Goal: Task Accomplishment & Management: Use online tool/utility

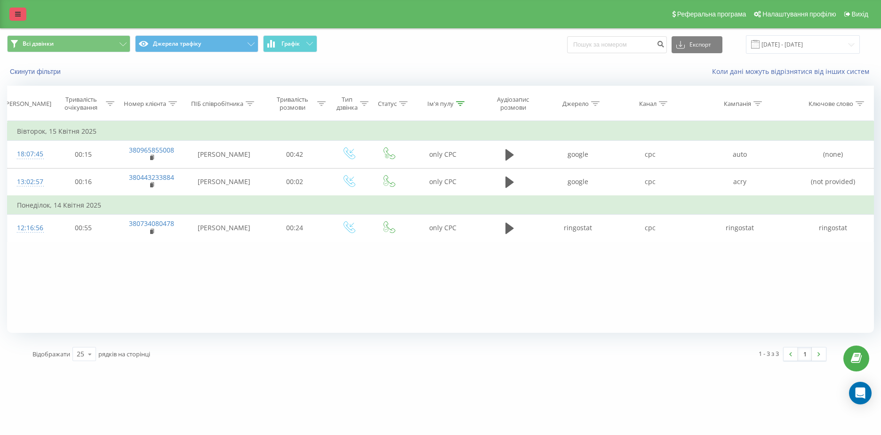
click at [16, 15] on icon at bounding box center [18, 14] width 6 height 7
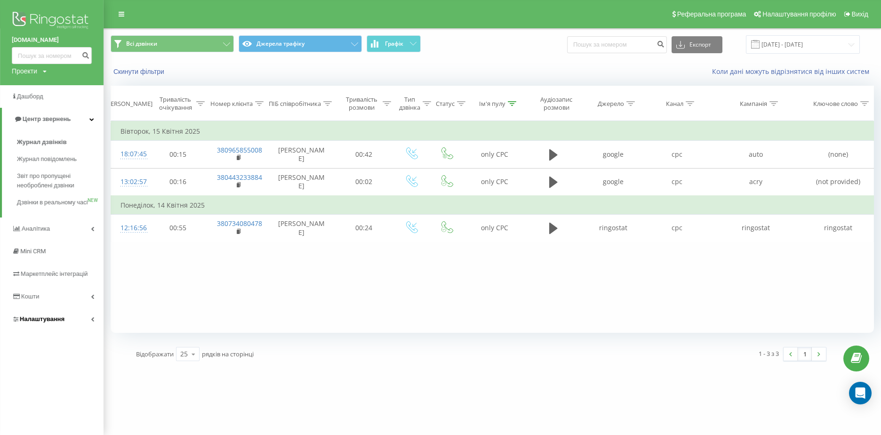
click at [48, 324] on span "Налаштування" at bounding box center [38, 318] width 53 height 9
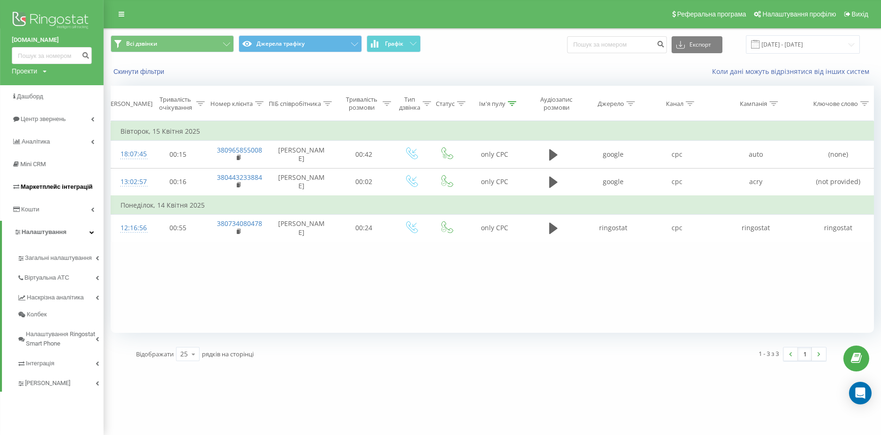
click at [58, 189] on span "Маркетплейс інтеграцій" at bounding box center [57, 186] width 72 height 7
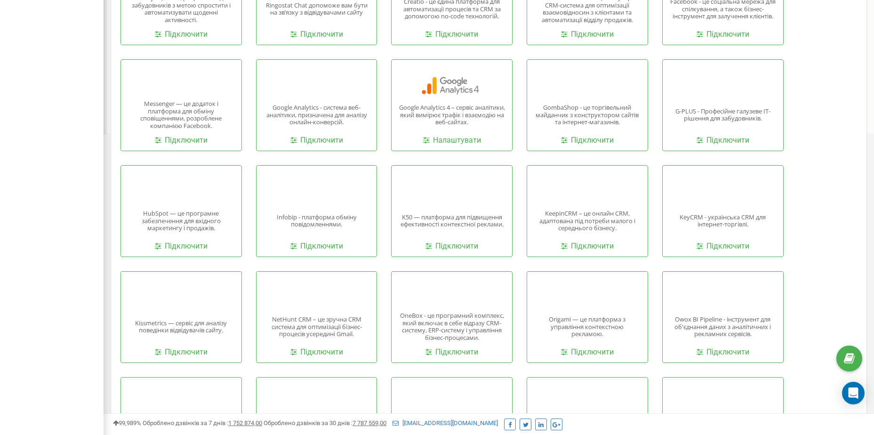
scroll to position [471, 0]
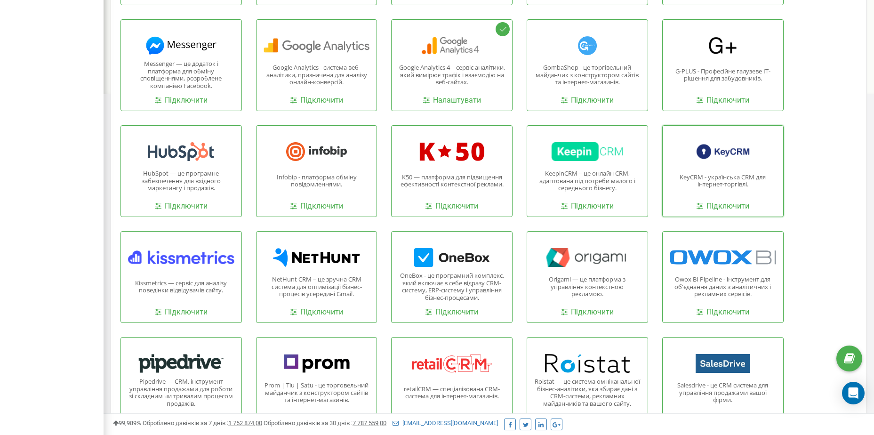
click at [741, 200] on div "KeyCRM - українська CRM для інтернет-торгівлі. Підключити" at bounding box center [722, 171] width 121 height 92
click at [738, 207] on link "Підключити" at bounding box center [722, 206] width 53 height 11
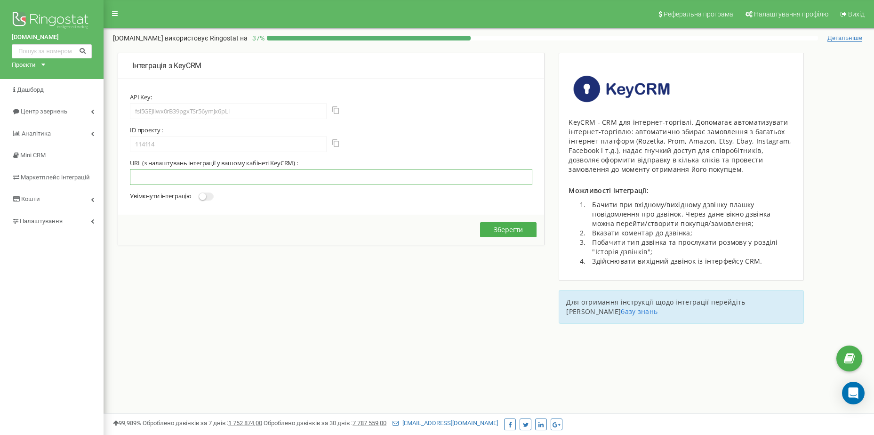
click at [196, 171] on input "text" at bounding box center [331, 177] width 402 height 16
paste input "https://openapi.keycrm.app/v1/communication/call-route/BUr8M1z33tpCOADKX7QazvRv…"
type input "https://openapi.keycrm.app/v1/communication/call-route/BUr8M1z33tpCOADKX7QazvRv…"
click at [206, 196] on small at bounding box center [202, 196] width 7 height 7
click at [0, 0] on input "Увімкнути інтеграцію" at bounding box center [0, 0] width 0 height 0
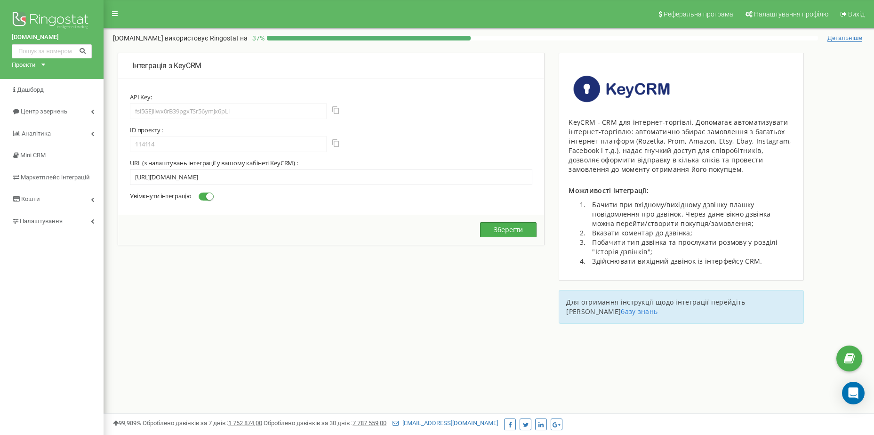
click at [505, 230] on button "Зберегти" at bounding box center [508, 229] width 56 height 15
